Goal: Information Seeking & Learning: Learn about a topic

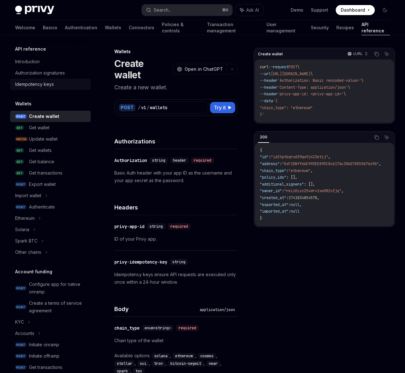
click at [41, 81] on div "Idempotency keys" at bounding box center [34, 85] width 39 height 8
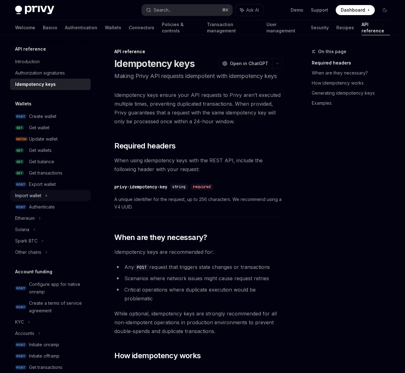
click at [48, 196] on icon at bounding box center [46, 196] width 3 height 8
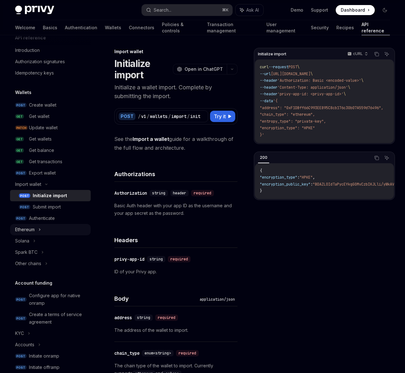
scroll to position [13, 0]
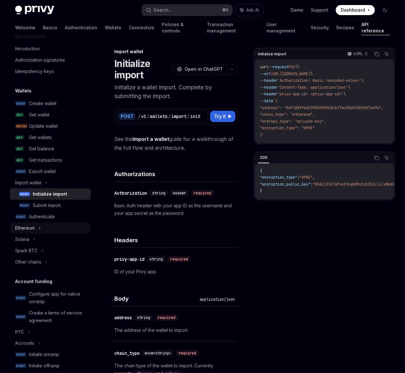
click at [36, 229] on div "Ethereum" at bounding box center [50, 228] width 81 height 11
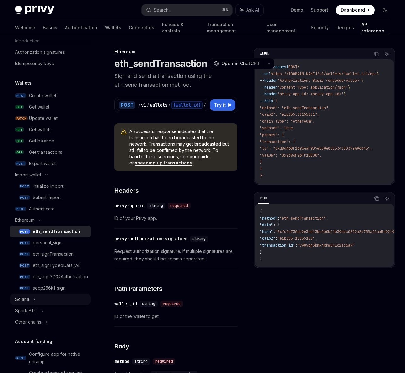
click at [33, 301] on icon at bounding box center [34, 300] width 3 height 8
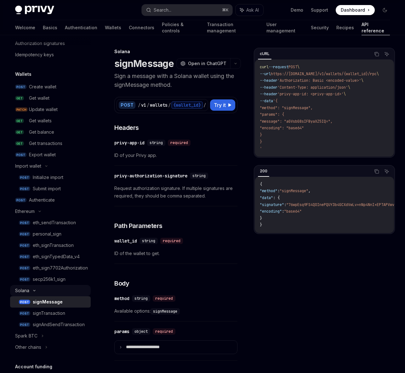
scroll to position [31, 0]
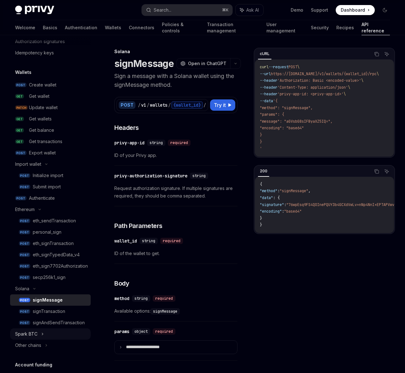
click at [43, 336] on icon at bounding box center [42, 334] width 3 height 8
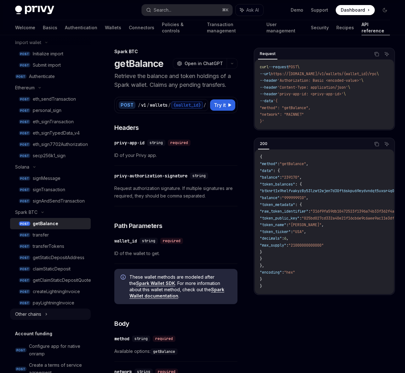
click at [41, 315] on div "Other chains" at bounding box center [28, 315] width 26 height 8
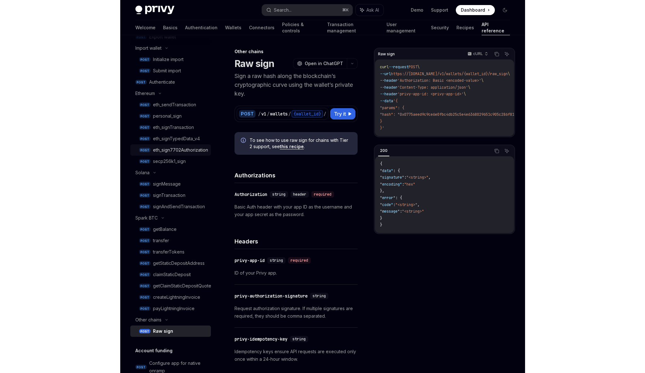
scroll to position [61, 0]
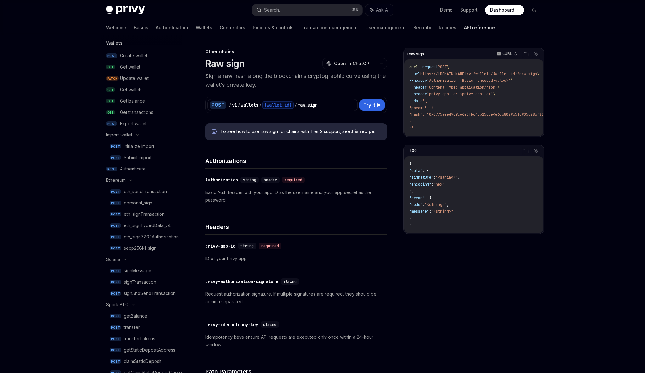
click at [82, 97] on div "Privy Docs home page Search... ⌘ K Ask AI Demo Support Dashboard Dashboard Sear…" at bounding box center [322, 347] width 645 height 695
click at [116, 100] on link "GET Get balance" at bounding box center [141, 100] width 81 height 11
type textarea "*"
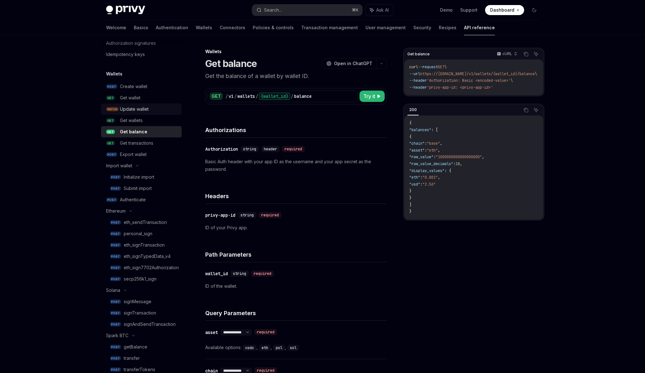
scroll to position [13, 0]
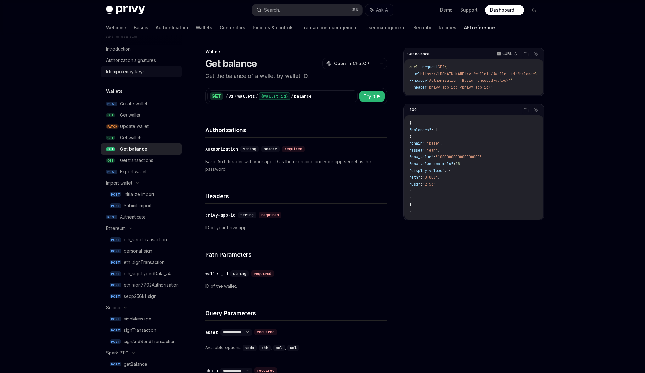
click at [123, 69] on div "Idempotency keys" at bounding box center [125, 72] width 39 height 8
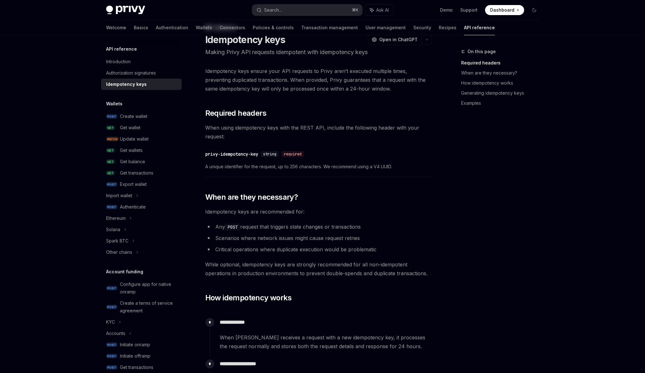
scroll to position [28, 0]
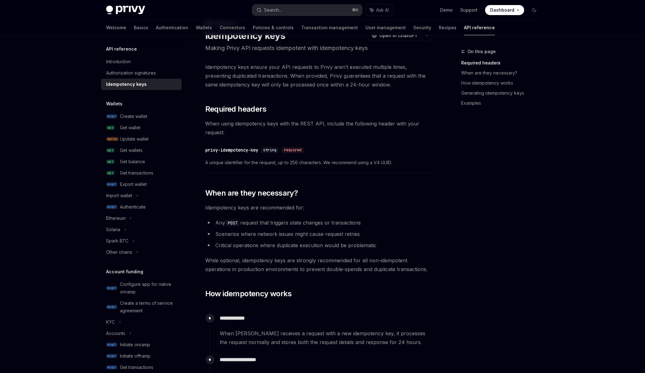
click at [120, 193] on div "Import wallet" at bounding box center [119, 196] width 26 height 8
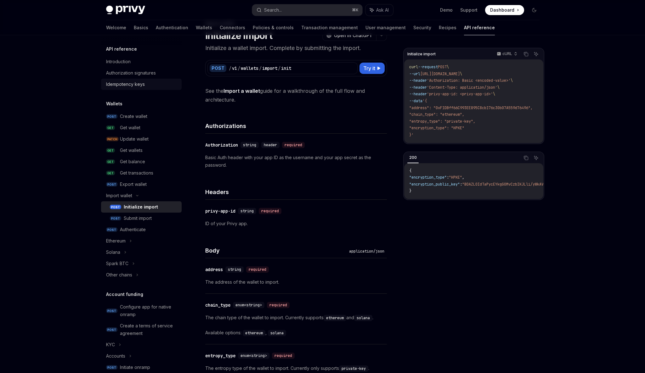
click at [117, 86] on div "Idempotency keys" at bounding box center [125, 85] width 39 height 8
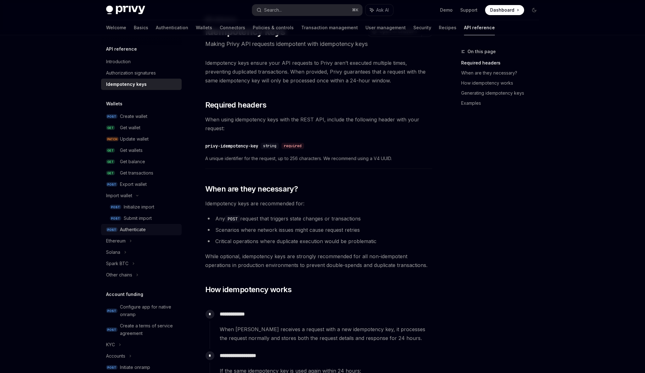
scroll to position [67, 0]
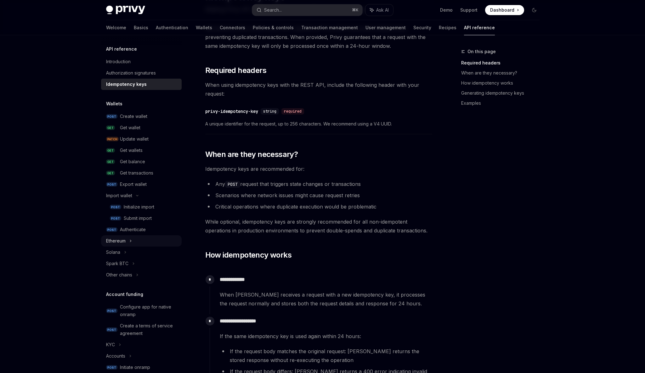
click at [122, 239] on div "Ethereum" at bounding box center [116, 241] width 20 height 8
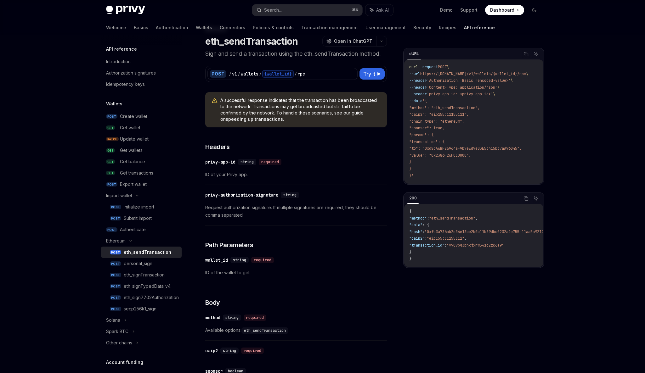
scroll to position [35, 0]
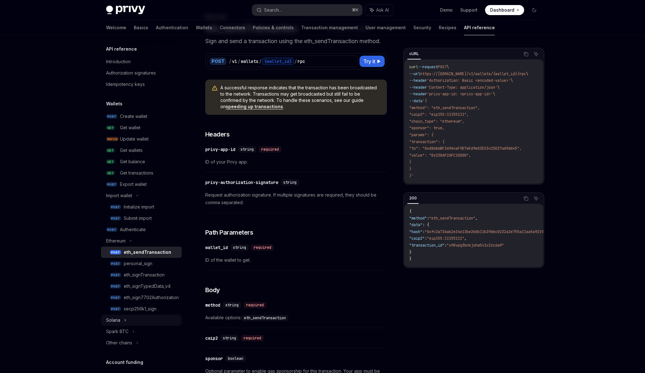
click at [116, 319] on div "Solana" at bounding box center [113, 321] width 14 height 8
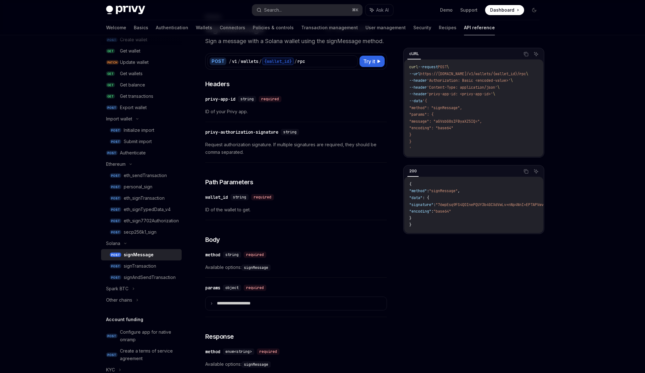
scroll to position [109, 0]
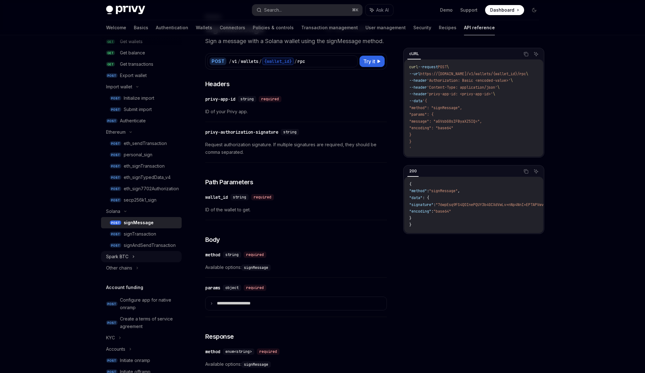
click at [124, 259] on div "Spark BTC" at bounding box center [117, 257] width 22 height 8
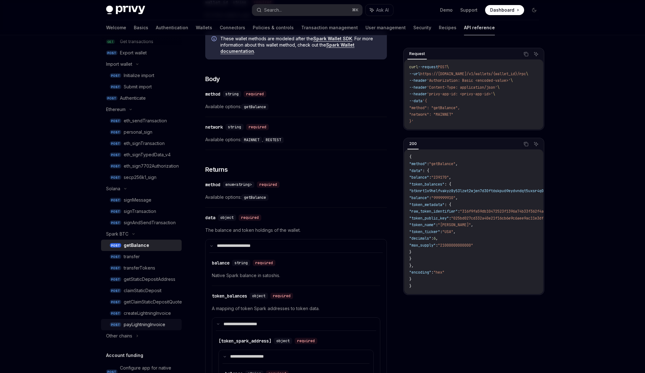
scroll to position [134, 0]
click at [122, 331] on div "Other chains" at bounding box center [119, 334] width 26 height 8
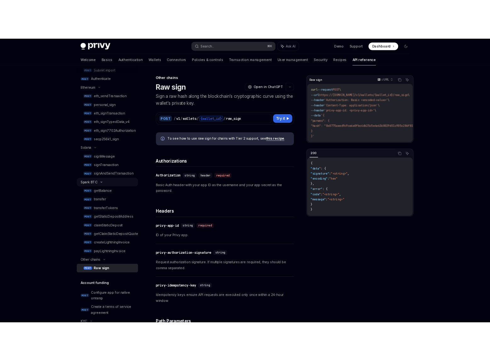
scroll to position [177, 0]
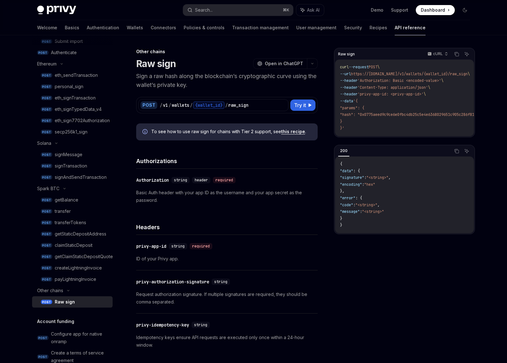
type textarea "*"
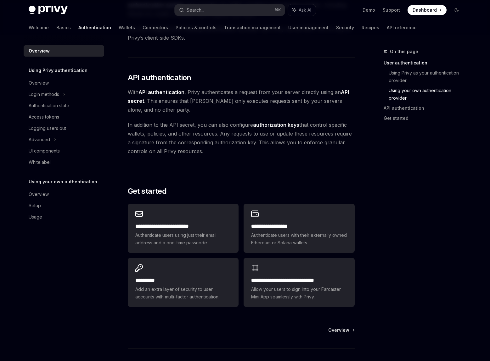
scroll to position [429, 0]
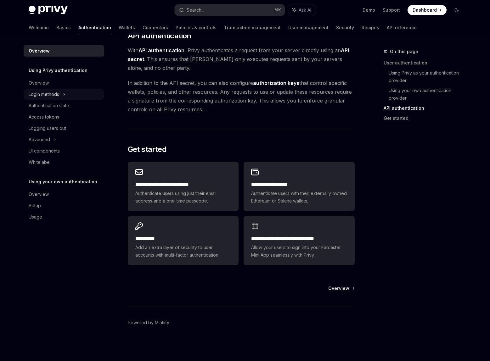
click at [52, 92] on div "Login methods" at bounding box center [44, 95] width 31 height 8
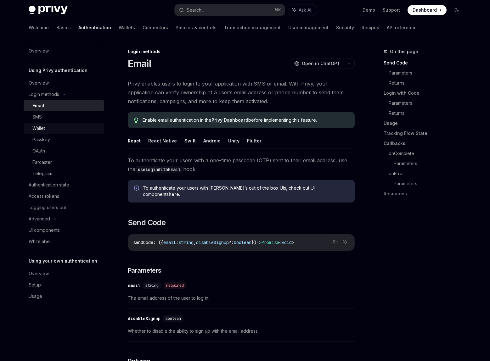
click at [46, 130] on div "Wallet" at bounding box center [66, 129] width 68 height 8
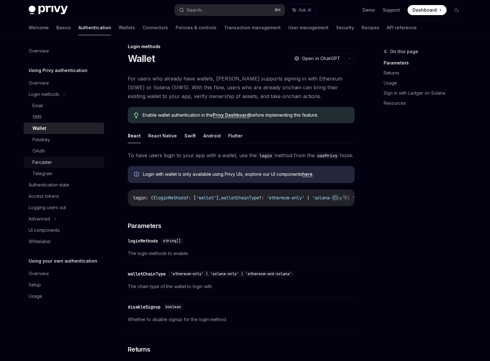
scroll to position [6, 0]
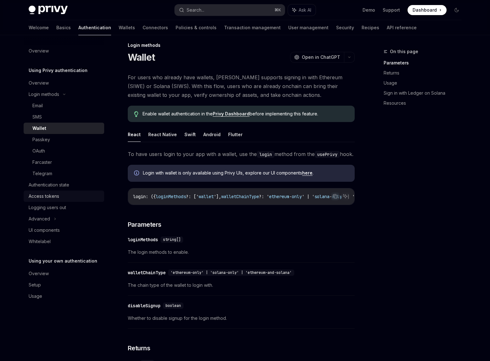
click at [53, 196] on div "Access tokens" at bounding box center [44, 197] width 31 height 8
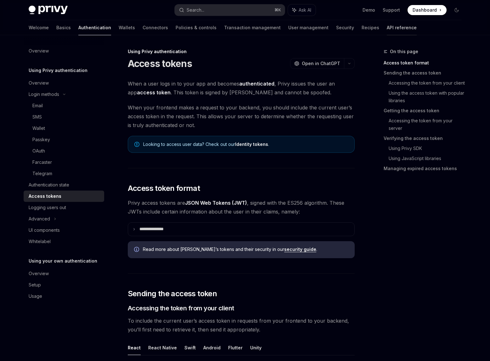
click at [387, 27] on link "API reference" at bounding box center [402, 27] width 30 height 15
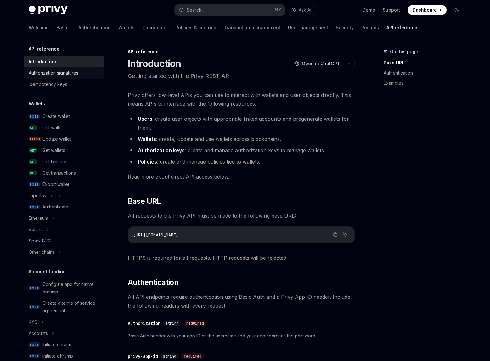
click at [68, 77] on link "Authorization signatures" at bounding box center [64, 72] width 81 height 11
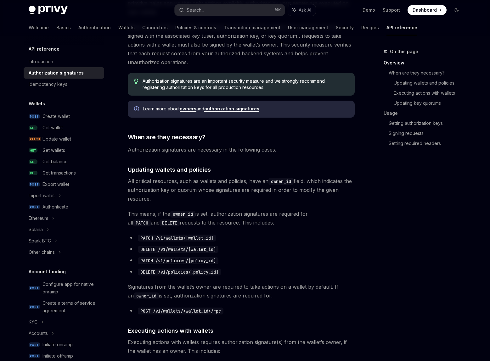
scroll to position [37, 0]
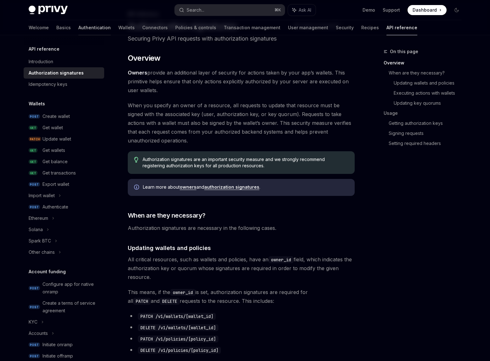
click at [78, 23] on link "Authentication" at bounding box center [94, 27] width 32 height 15
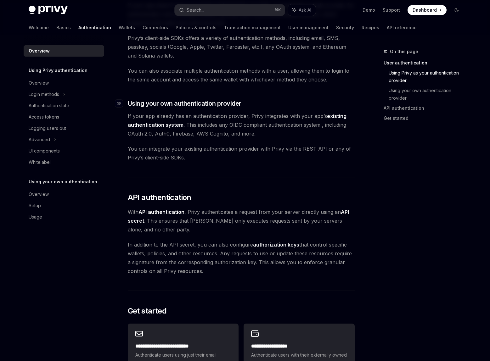
scroll to position [400, 0]
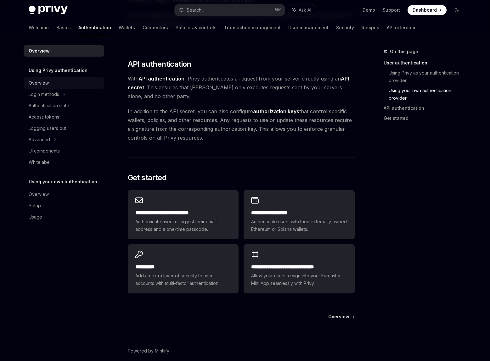
click at [49, 83] on div "Overview" at bounding box center [65, 83] width 72 height 8
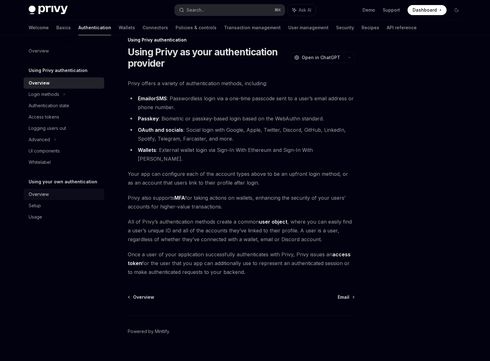
click at [41, 199] on link "Overview" at bounding box center [64, 194] width 81 height 11
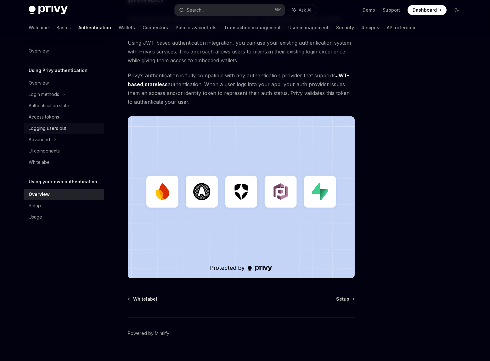
scroll to position [75, 0]
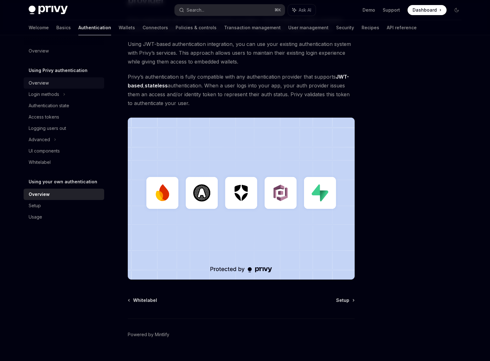
click at [50, 87] on link "Overview" at bounding box center [64, 82] width 81 height 11
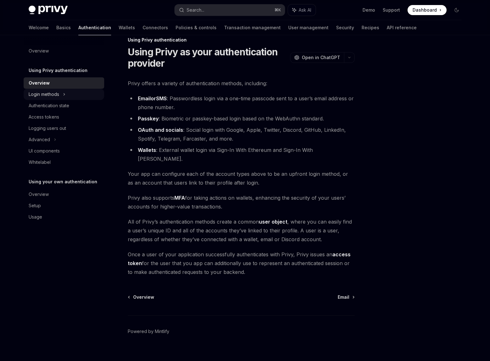
click at [52, 95] on div "Login methods" at bounding box center [44, 95] width 31 height 8
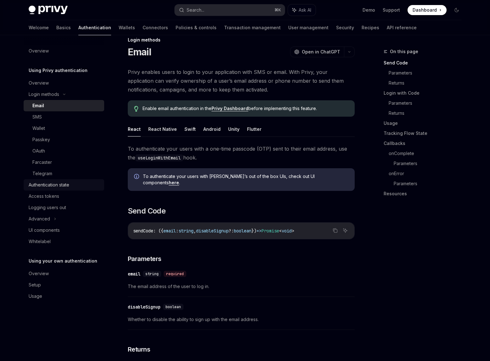
click at [54, 184] on div "Authentication state" at bounding box center [49, 185] width 41 height 8
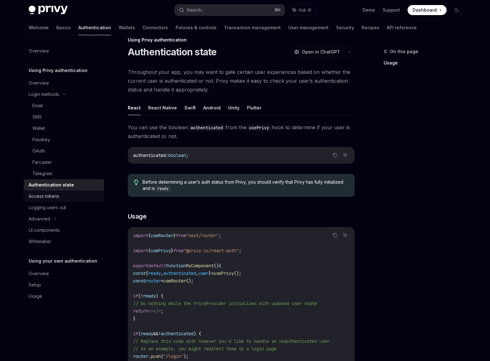
click at [51, 193] on div "Access tokens" at bounding box center [44, 197] width 31 height 8
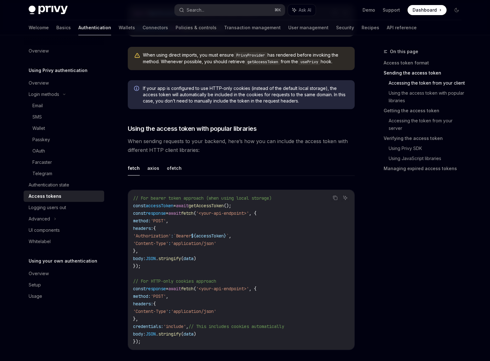
scroll to position [477, 0]
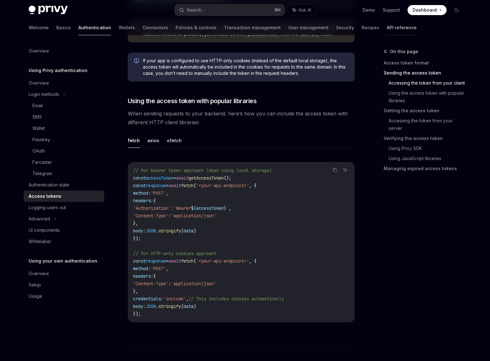
click at [387, 30] on link "API reference" at bounding box center [402, 27] width 30 height 15
type textarea "*"
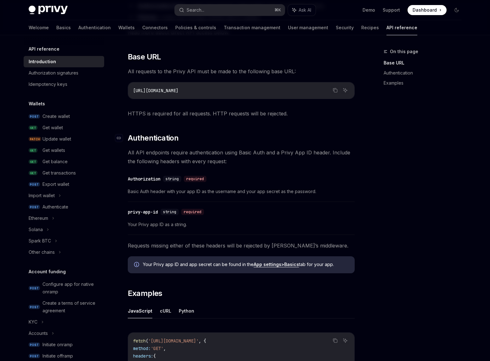
scroll to position [145, 0]
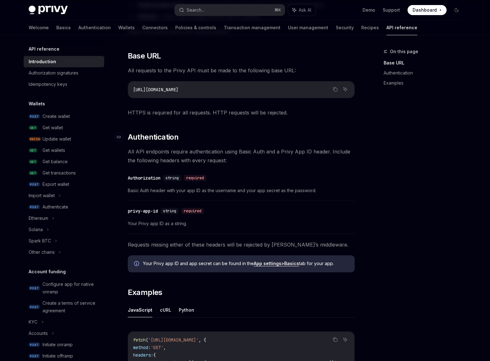
click at [123, 137] on link "​" at bounding box center [121, 137] width 13 height 10
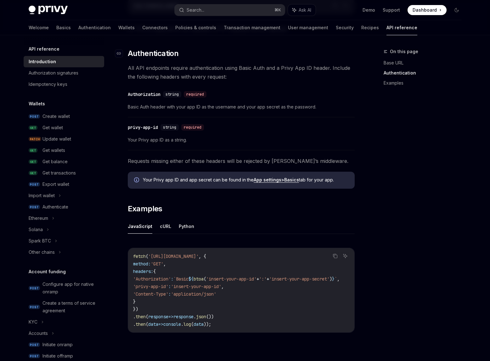
scroll to position [230, 0]
